Goal: Navigation & Orientation: Find specific page/section

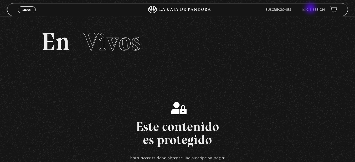
click at [312, 9] on link "Inicie sesión" at bounding box center [313, 9] width 23 height 3
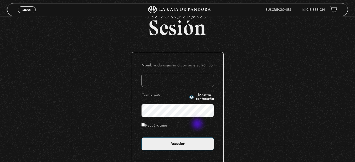
scroll to position [53, 0]
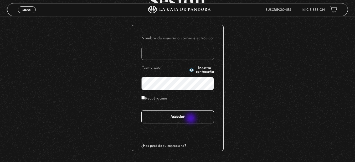
type input "Shirley27"
click at [192, 119] on input "Acceder" at bounding box center [178, 117] width 73 height 13
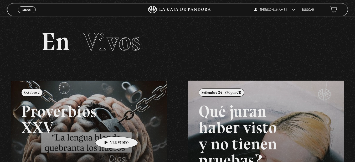
click at [108, 129] on link at bounding box center [188, 162] width 355 height 162
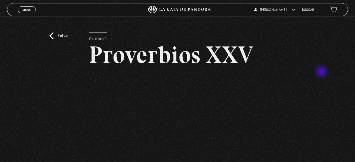
click at [323, 72] on div "Volver Octubre 2 Proverbios XXV" at bounding box center [177, 110] width 355 height 188
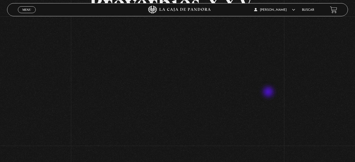
scroll to position [53, 0]
